Goal: Task Accomplishment & Management: Manage account settings

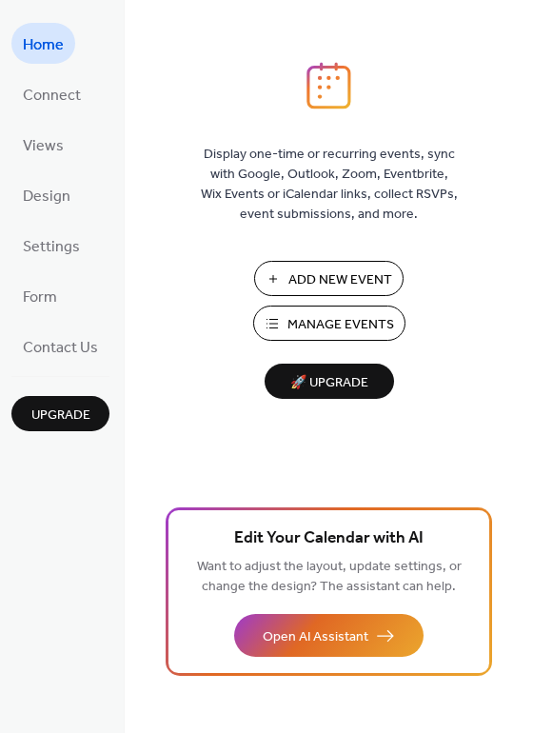
click at [274, 322] on button "Manage Events" at bounding box center [329, 322] width 152 height 35
click at [42, 200] on span "Design" at bounding box center [47, 196] width 48 height 29
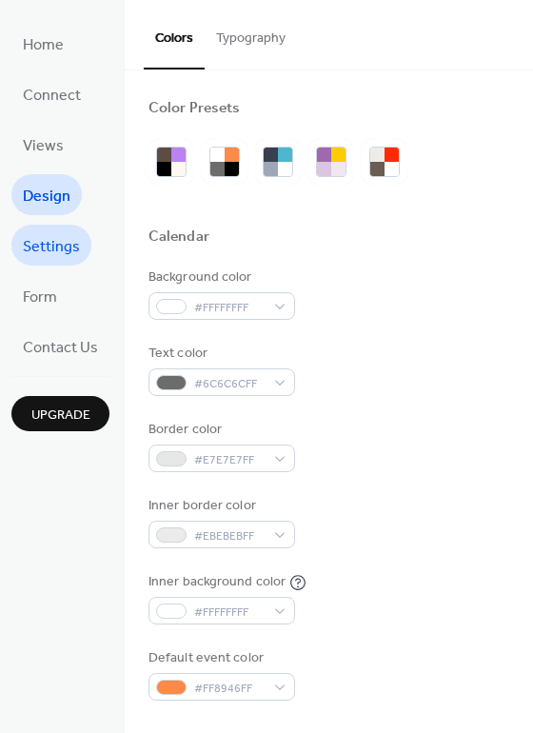
click at [44, 246] on span "Settings" at bounding box center [51, 246] width 57 height 29
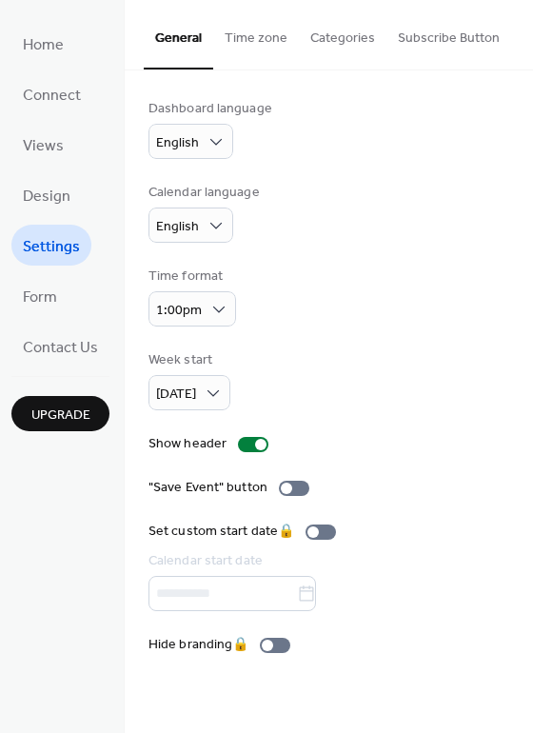
click at [266, 39] on button "Time zone" at bounding box center [256, 34] width 86 height 68
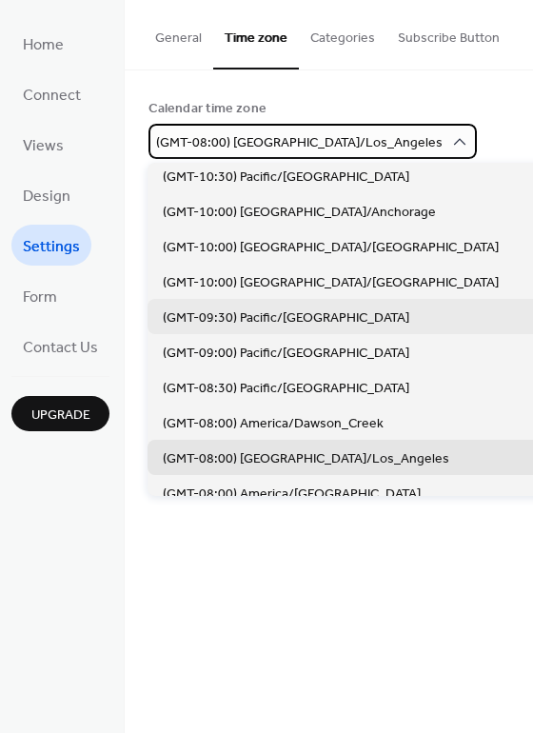
scroll to position [269, 0]
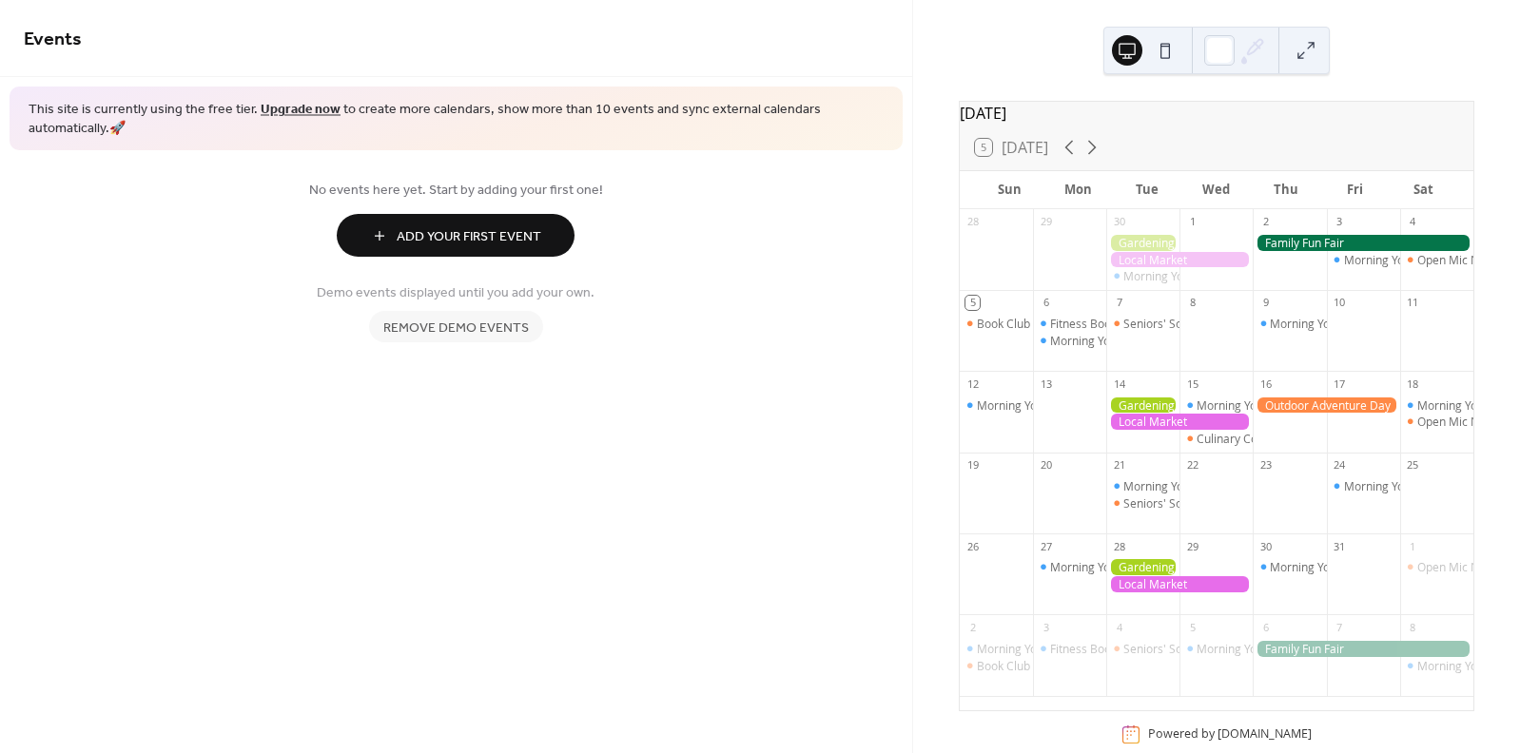
click at [487, 237] on span "Add Your First Event" at bounding box center [469, 237] width 145 height 20
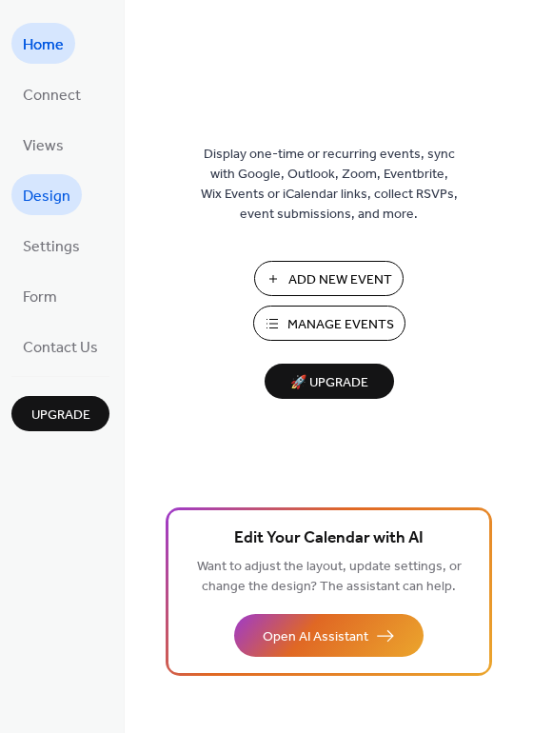
click at [58, 210] on span "Design" at bounding box center [47, 196] width 48 height 29
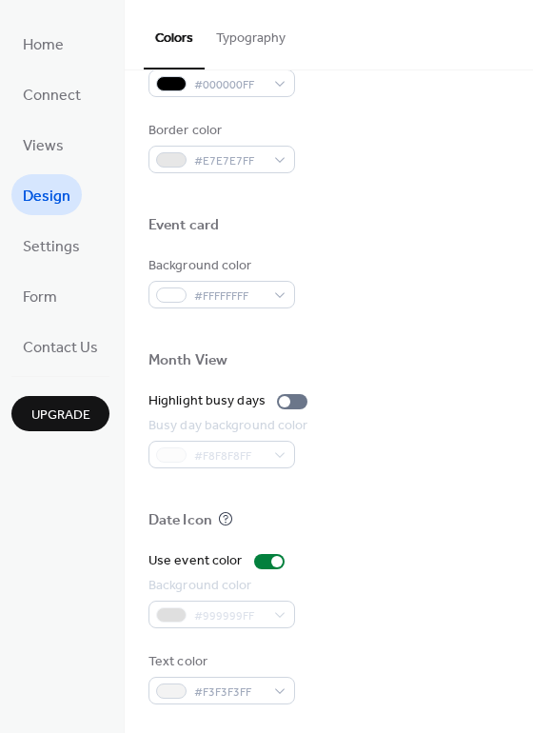
scroll to position [814, 0]
click at [282, 403] on div at bounding box center [284, 401] width 11 height 11
click at [282, 402] on div at bounding box center [292, 401] width 30 height 15
click at [282, 402] on div at bounding box center [284, 401] width 11 height 11
click at [282, 402] on div at bounding box center [292, 401] width 30 height 15
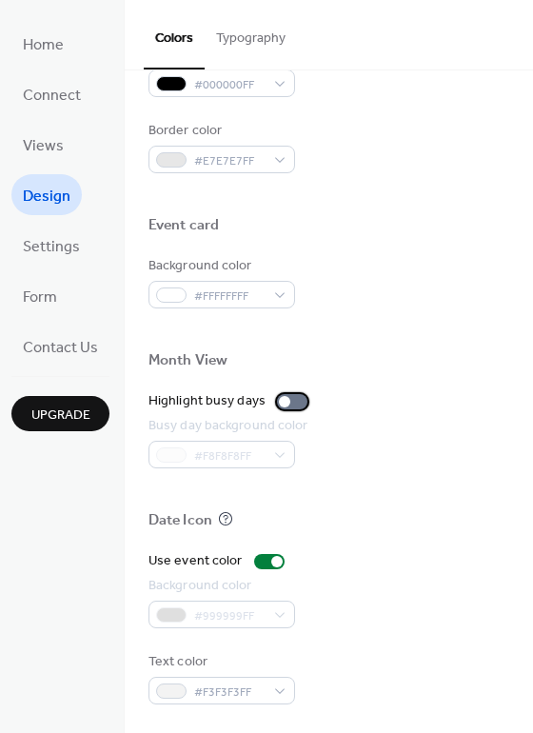
click at [282, 403] on div at bounding box center [284, 401] width 11 height 11
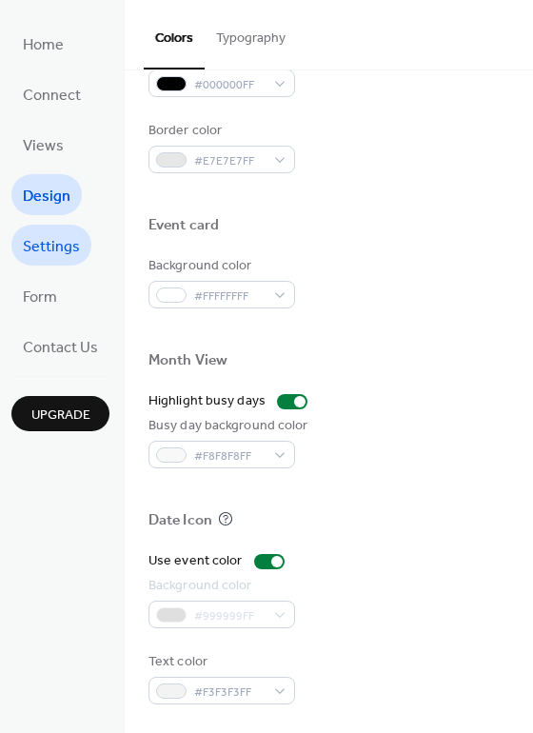
click at [50, 251] on span "Settings" at bounding box center [51, 246] width 57 height 29
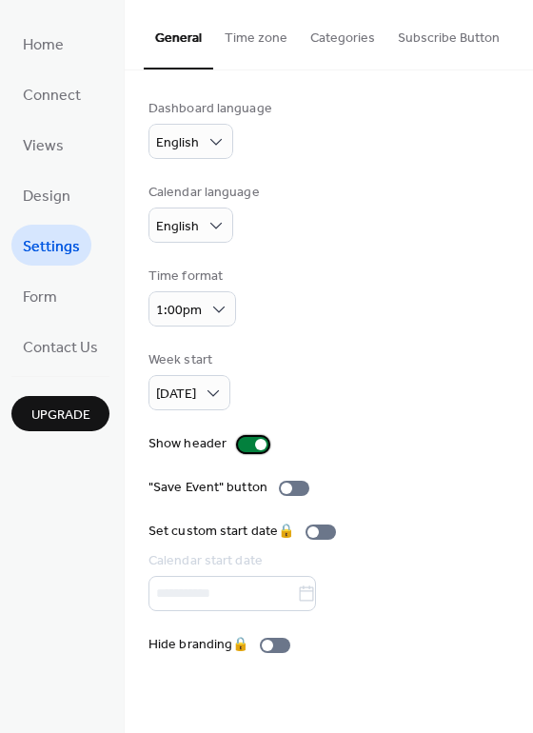
click at [255, 444] on div at bounding box center [260, 444] width 11 height 11
click at [254, 444] on div at bounding box center [253, 444] width 30 height 15
click at [284, 486] on div at bounding box center [286, 487] width 11 height 11
click at [284, 486] on div at bounding box center [294, 487] width 30 height 15
click at [284, 486] on div at bounding box center [286, 487] width 11 height 11
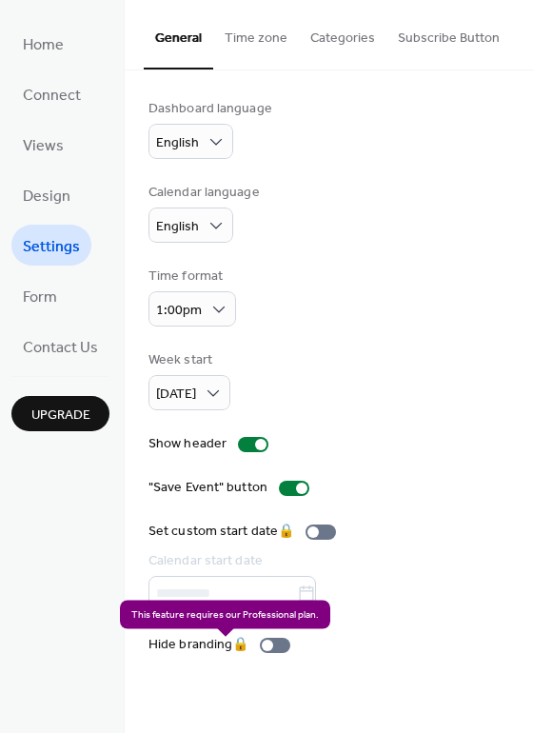
click at [278, 649] on div "Hide branding 🔒" at bounding box center [222, 645] width 149 height 20
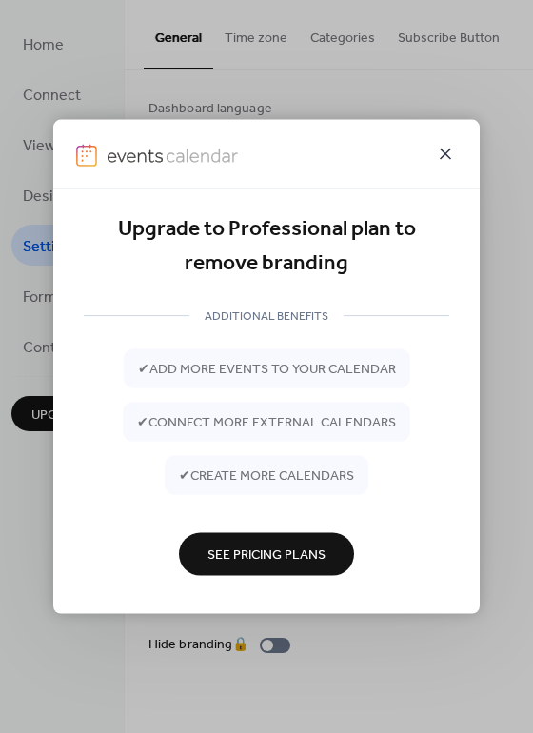
click at [446, 148] on icon at bounding box center [445, 154] width 23 height 23
